Goal: Information Seeking & Learning: Learn about a topic

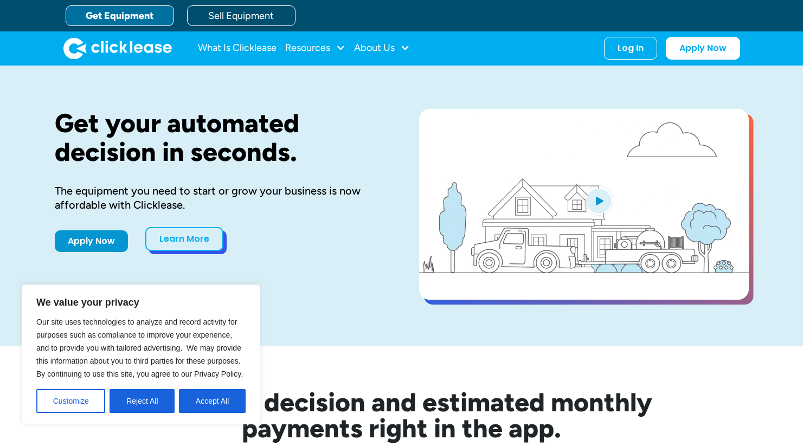
click at [213, 237] on link "Learn More" at bounding box center [184, 239] width 78 height 24
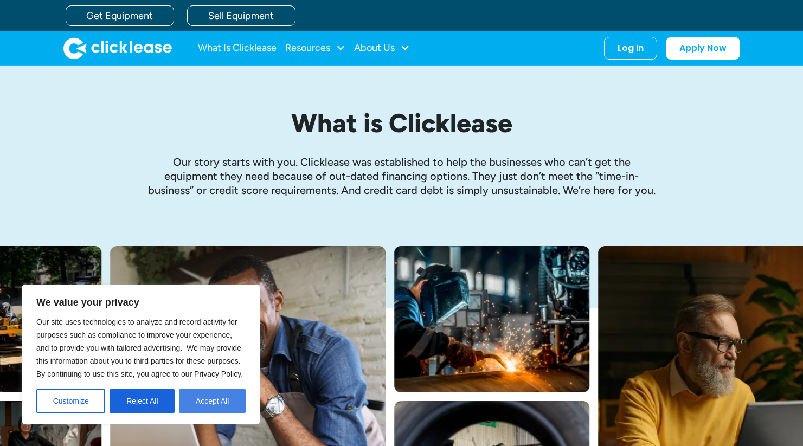
click at [202, 401] on button "Accept All" at bounding box center [212, 401] width 67 height 24
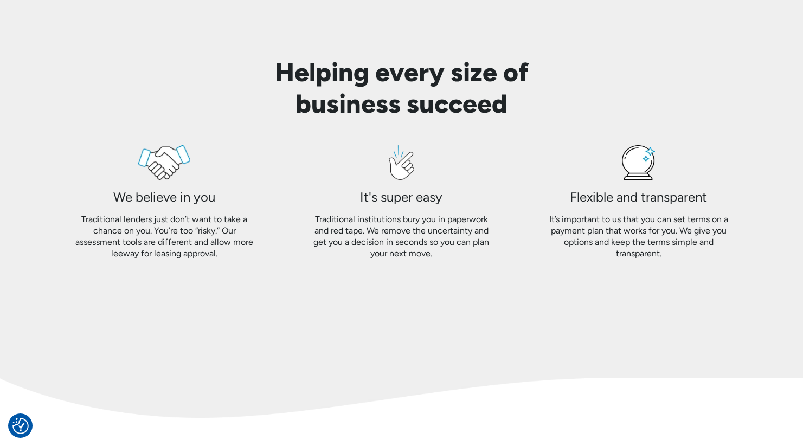
scroll to position [954, 0]
